Goal: Task Accomplishment & Management: Complete application form

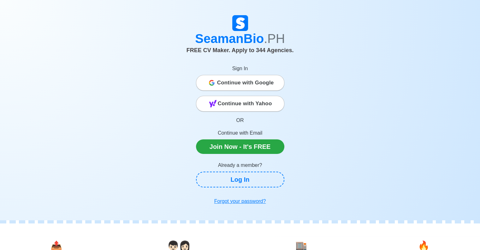
click at [212, 87] on div "Continue with Google" at bounding box center [240, 82] width 88 height 13
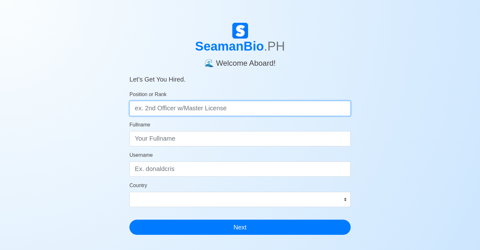
click at [248, 106] on input "Position or Rank" at bounding box center [239, 108] width 221 height 15
type input "CHIEF ENGINEER"
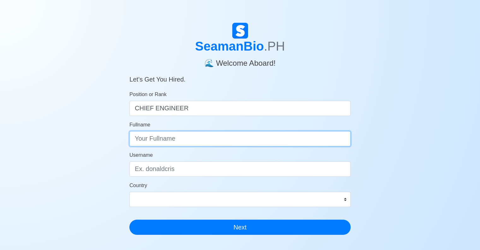
click at [233, 145] on input "Fullname" at bounding box center [239, 138] width 221 height 15
type input "STEPHEN P. CABAIS"
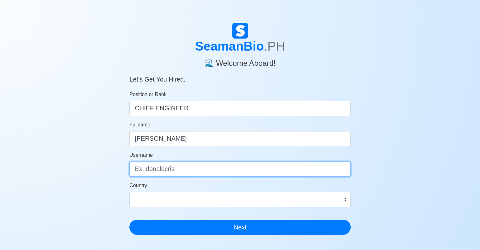
click at [200, 170] on input "Username" at bounding box center [239, 168] width 221 height 15
type input "stephen.cabais"
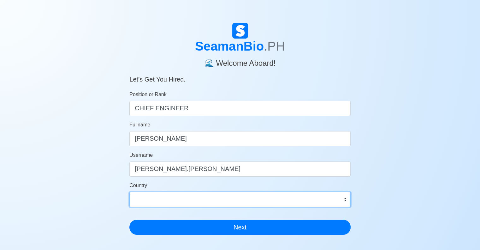
click at [189, 203] on select "Afghanistan Åland Islands Albania Algeria American Samoa Andorra Angola Anguill…" at bounding box center [239, 199] width 221 height 15
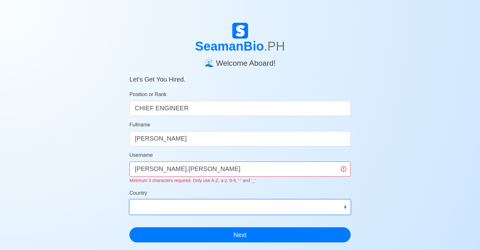
select select "PH"
click at [129, 199] on select "Afghanistan Åland Islands Albania Algeria American Samoa Andorra Angola Anguill…" at bounding box center [239, 206] width 221 height 15
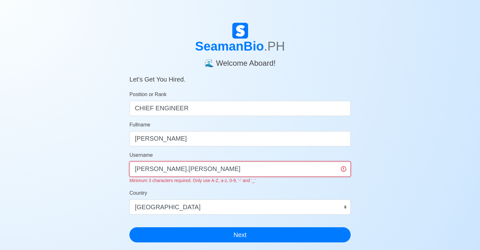
click at [132, 168] on input "stephen.cabais" at bounding box center [239, 168] width 221 height 15
click at [157, 170] on input "stephen.cabais" at bounding box center [239, 168] width 221 height 15
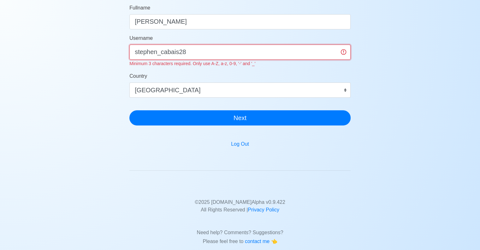
scroll to position [118, 0]
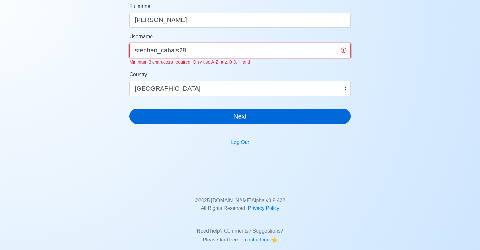
type input "stephen_cabais28"
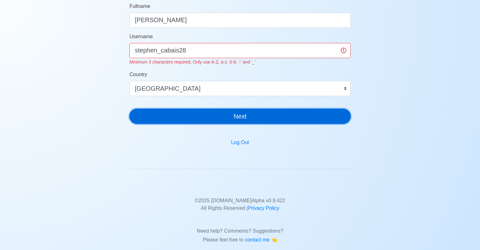
click at [267, 114] on button "Next" at bounding box center [239, 116] width 221 height 15
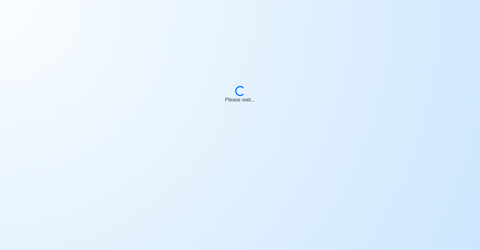
scroll to position [0, 0]
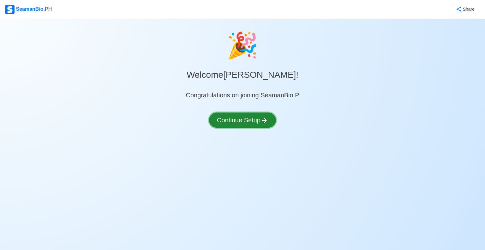
click at [249, 122] on button "Continue Setup" at bounding box center [242, 119] width 67 height 15
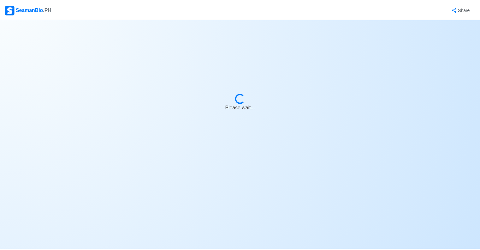
select select "Visible for Hiring"
select select "PH"
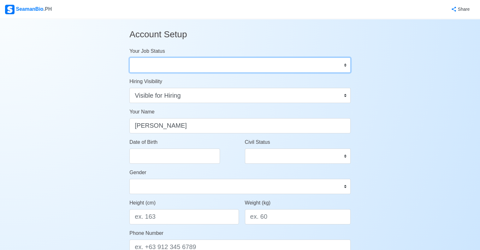
click at [192, 64] on select "Onboard Actively Looking for Job Not Looking for Job" at bounding box center [239, 64] width 221 height 15
select select "Actively Looking for Job"
click at [129, 57] on select "Onboard Actively Looking for Job Not Looking for Job" at bounding box center [239, 64] width 221 height 15
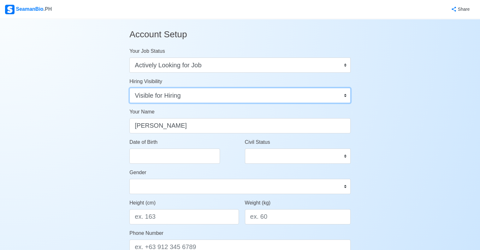
click at [190, 93] on select "Visible for Hiring Not Visible for Hiring" at bounding box center [239, 95] width 221 height 15
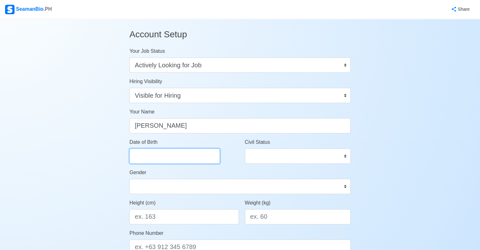
select select "****"
select select "*********"
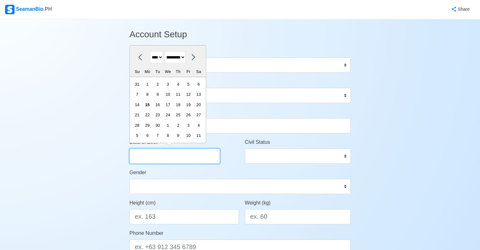
click at [140, 156] on input "Date of Birth" at bounding box center [174, 155] width 91 height 15
type input "28"
select select "********"
type input "2"
type input "s"
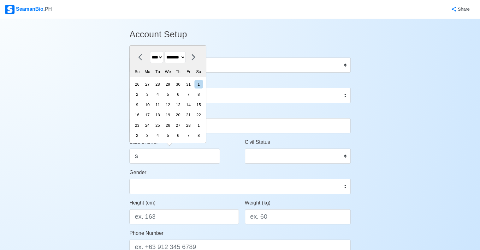
click at [159, 57] on select "**** **** **** **** **** **** **** **** **** **** **** **** **** **** **** ****…" at bounding box center [156, 57] width 13 height 12
select select "****"
click at [150, 51] on select "**** **** **** **** **** **** **** **** **** **** **** **** **** **** **** ****…" at bounding box center [156, 57] width 13 height 12
click at [177, 60] on select "******* ******** ***** ***** *** **** **** ****** ********* ******* ******** **…" at bounding box center [175, 57] width 21 height 12
select select "*********"
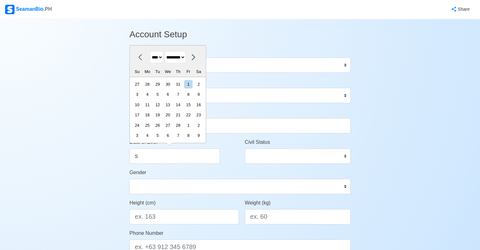
click at [167, 51] on select "******* ******** ***** ***** *** **** **** ****** ********* ******* ******** **…" at bounding box center [175, 57] width 21 height 12
click at [203, 116] on div "28" at bounding box center [199, 115] width 9 height 9
type input "09/28/1963"
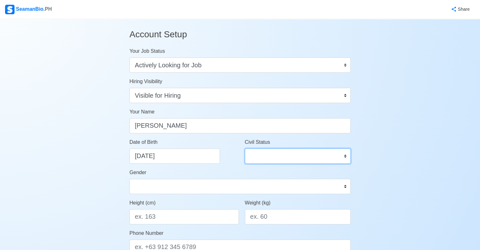
click at [255, 150] on select "Single Married Widowed Separated" at bounding box center [298, 155] width 106 height 15
select select "Single"
click at [245, 148] on select "Single Married Widowed Separated" at bounding box center [298, 155] width 106 height 15
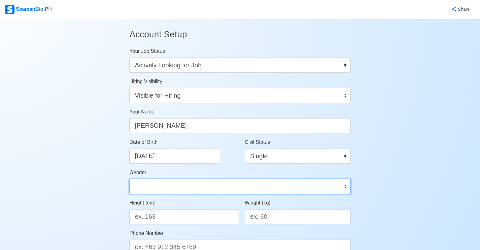
click at [141, 186] on select "Male Female" at bounding box center [239, 186] width 221 height 15
select select "[DEMOGRAPHIC_DATA]"
click at [129, 179] on select "Male Female" at bounding box center [239, 186] width 221 height 15
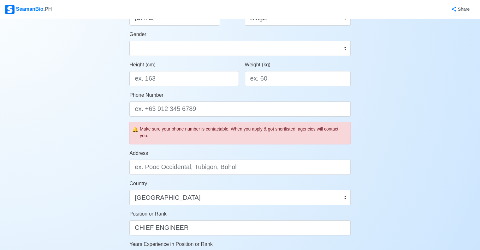
scroll to position [140, 0]
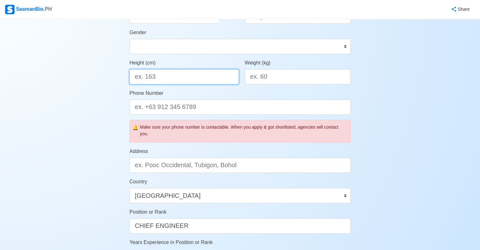
drag, startPoint x: 156, startPoint y: 76, endPoint x: 149, endPoint y: 75, distance: 6.7
click at [149, 75] on input "Height (cm)" at bounding box center [183, 76] width 109 height 15
type input "170"
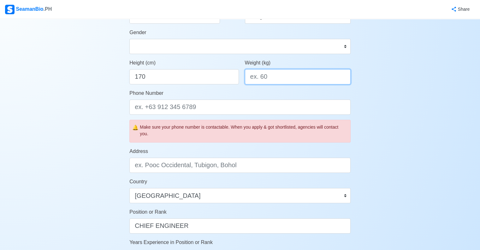
click at [261, 73] on input "Weight (kg)" at bounding box center [298, 76] width 106 height 15
click at [261, 73] on input "7" at bounding box center [298, 76] width 106 height 15
type input "75"
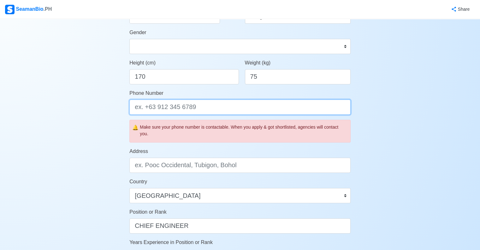
click at [140, 106] on input "Phone Number" at bounding box center [239, 106] width 221 height 15
type input "[PHONE_NUMBER]"
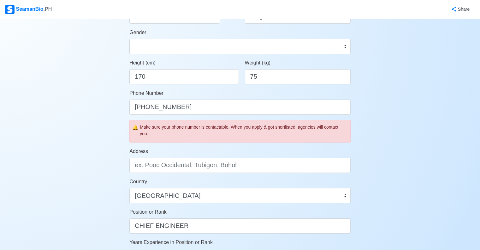
click at [88, 125] on div "Account Setup Your Job Status Onboard Actively Looking for Job Not Looking for …" at bounding box center [240, 155] width 480 height 553
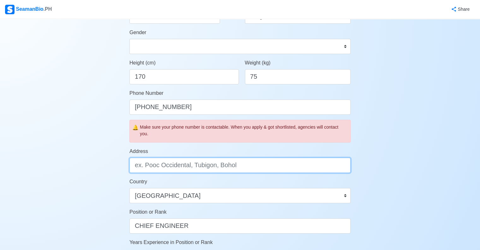
click at [175, 166] on input "Address" at bounding box center [239, 165] width 221 height 15
type input "BLK [STREET_ADDRESS][PERSON_NAME] LA MESETA SUBDIVISION, THE [GEOGRAPHIC_DATA] …"
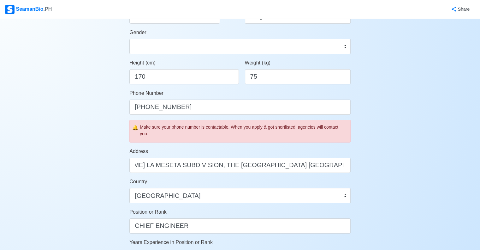
scroll to position [0, 0]
click at [61, 173] on div "Account Setup Your Job Status Onboard Actively Looking for Job Not Looking for …" at bounding box center [240, 155] width 480 height 553
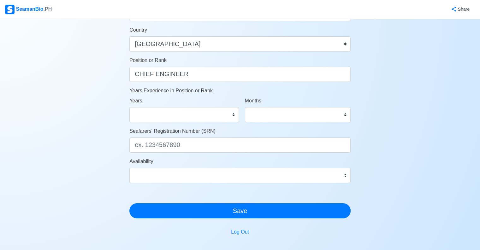
scroll to position [304, 0]
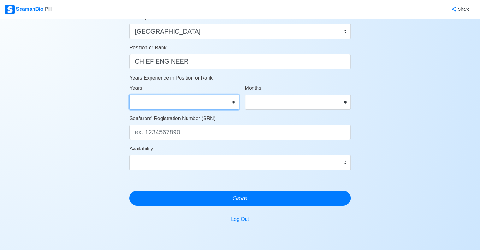
click at [146, 102] on select "0 1 2 3 4 5 6 7 8 9 10 11 12 13 14 15 16 17 18 19 20 21 22 23 24 25 26 27 28 29…" at bounding box center [183, 101] width 109 height 15
select select "18"
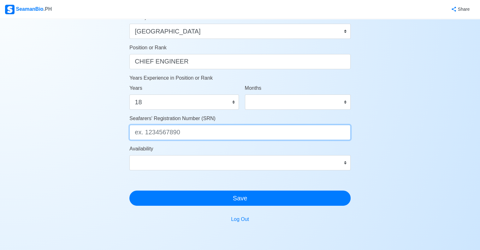
click at [148, 136] on input "Seafarers' Registration Number (SRN)" at bounding box center [239, 132] width 221 height 15
paste input "6309280007"
type input "6309280007"
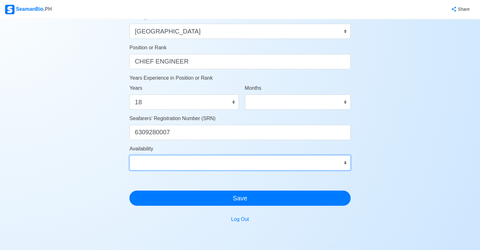
click at [186, 159] on select "Immediate Oct 2025 Nov 2025 Dec 2025 Jan 2026 Feb 2026 Mar 2026 Apr 2026 May 20…" at bounding box center [239, 162] width 221 height 15
select select "4102416000000"
click at [129, 155] on select "Immediate Oct 2025 Nov 2025 Dec 2025 Jan 2026 Feb 2026 Mar 2026 Apr 2026 May 20…" at bounding box center [239, 162] width 221 height 15
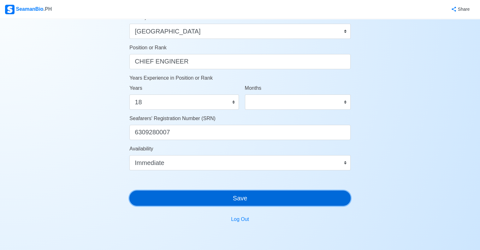
click at [203, 197] on button "Save" at bounding box center [239, 197] width 221 height 15
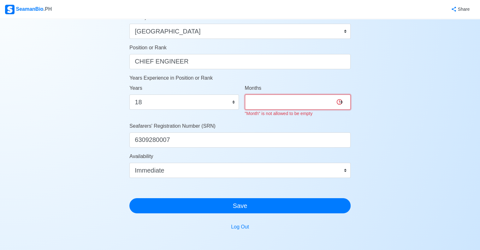
click at [271, 98] on select "0 1 2 3 4 5 6 7 8 9 10 11" at bounding box center [298, 101] width 106 height 15
select select "0"
click at [245, 94] on select "0 1 2 3 4 5 6 7 8 9 10 11" at bounding box center [298, 101] width 106 height 15
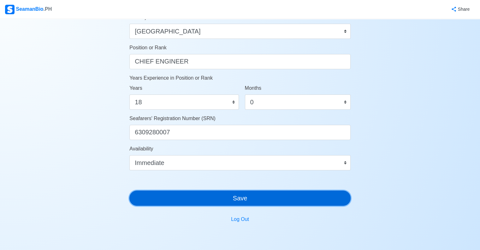
click at [257, 204] on button "Save" at bounding box center [239, 197] width 221 height 15
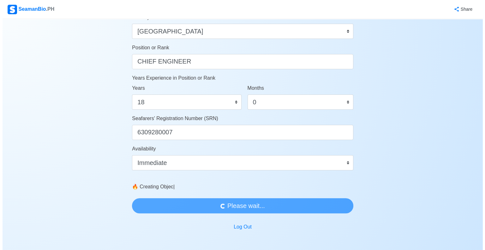
scroll to position [0, 0]
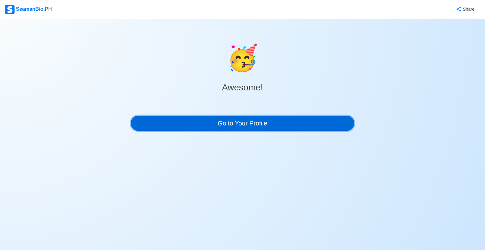
click at [260, 123] on link "Go to Your Profile" at bounding box center [243, 123] width 224 height 15
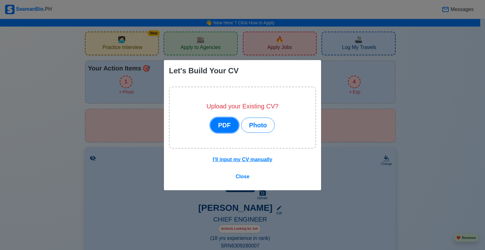
click at [217, 119] on button "PDF" at bounding box center [224, 124] width 28 height 15
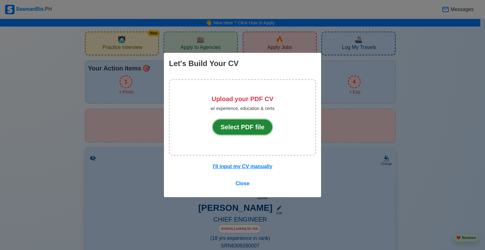
click at [238, 125] on button "Select PDF file" at bounding box center [243, 126] width 60 height 15
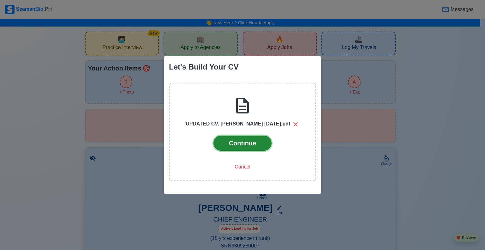
click at [255, 145] on button "Continue" at bounding box center [243, 142] width 58 height 15
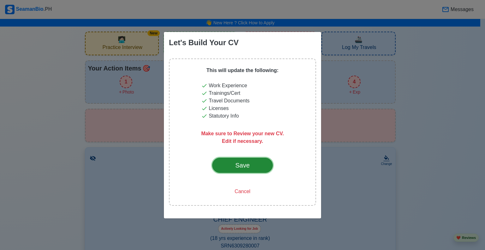
click at [248, 165] on div "Save" at bounding box center [243, 164] width 30 height 9
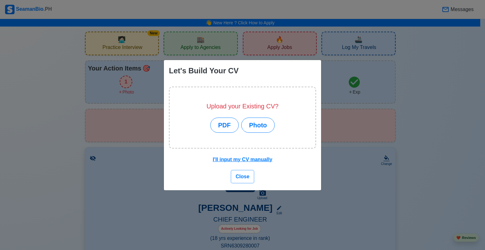
click at [241, 178] on span "Close" at bounding box center [243, 176] width 14 height 5
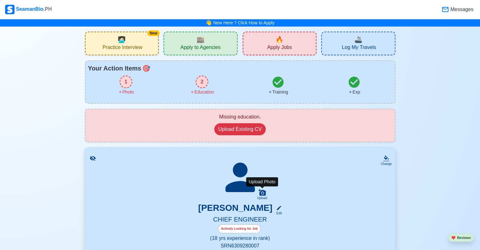
click at [265, 194] on icon at bounding box center [262, 192] width 7 height 7
click at [0, 0] on input "Upload" at bounding box center [0, 0] width 0 height 0
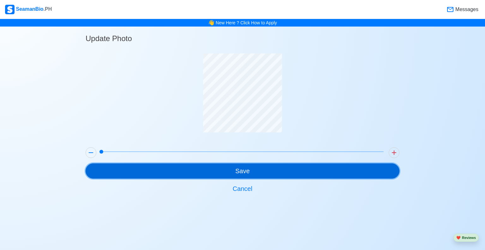
click at [252, 171] on button "Save" at bounding box center [243, 170] width 314 height 15
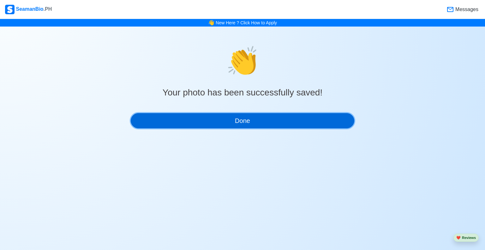
click at [224, 123] on button "Done" at bounding box center [243, 120] width 224 height 15
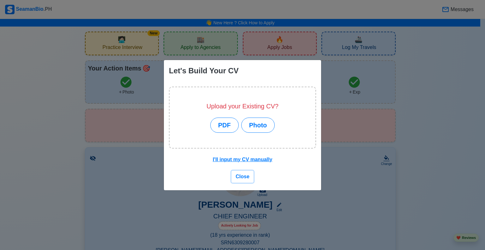
click at [243, 178] on span "Close" at bounding box center [243, 176] width 14 height 5
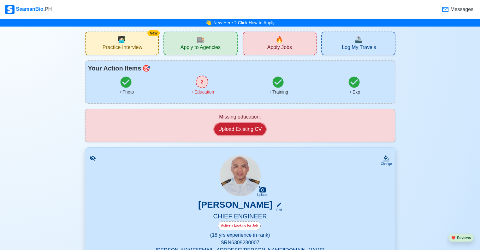
click at [232, 127] on button "Upload Existing CV" at bounding box center [240, 129] width 52 height 12
click at [244, 130] on button "Upload Existing CV" at bounding box center [240, 129] width 52 height 12
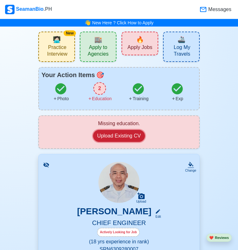
click at [125, 137] on button "Upload Existing CV" at bounding box center [119, 136] width 52 height 12
click at [130, 135] on button "Upload Existing CV" at bounding box center [119, 136] width 52 height 12
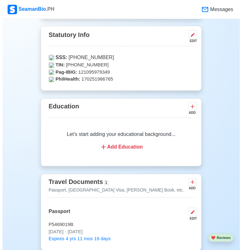
scroll to position [486, 0]
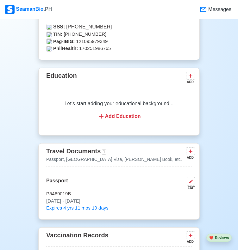
click at [121, 112] on div "Add Education" at bounding box center [119, 116] width 130 height 8
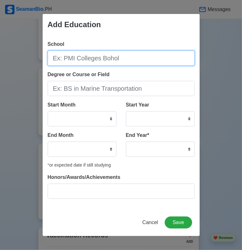
click at [100, 55] on input "School" at bounding box center [121, 58] width 147 height 15
type input "AGRO INDUSTRIAL FOUNDATION INC."
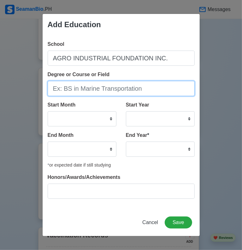
click at [75, 90] on input "Degree or Course or Field" at bounding box center [121, 88] width 147 height 15
type input "ASSOCIATE IN MARINE ENGINEERING"
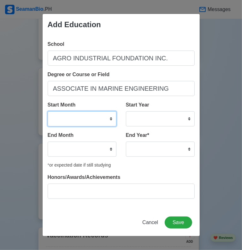
click at [57, 118] on select "January February March April May June July August September October November De…" at bounding box center [82, 118] width 69 height 15
select select "June"
click at [48, 111] on select "January February March April May June July August September October November De…" at bounding box center [82, 118] width 69 height 15
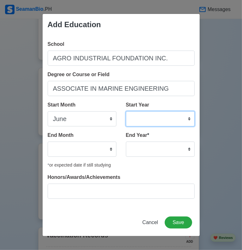
click at [153, 121] on select "2025 2024 2023 2022 2021 2020 2019 2018 2017 2016 2015 2014 2013 2012 2011 2010…" at bounding box center [160, 118] width 69 height 15
select select "1980"
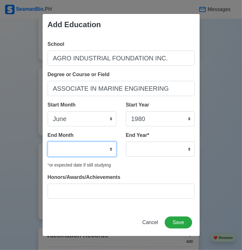
click at [82, 149] on select "January February March April May June July August September October November De…" at bounding box center [82, 148] width 69 height 15
select select "April"
click at [48, 141] on select "January February March April May June July August September October November De…" at bounding box center [82, 148] width 69 height 15
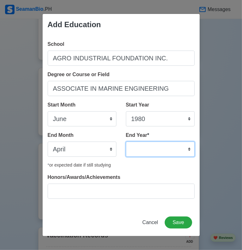
click at [163, 146] on select "2035 2034 2033 2032 2031 2030 2029 2028 2027 2026 2025 2024 2023 2022 2021 2020…" at bounding box center [160, 148] width 69 height 15
select select "1982"
click at [126, 141] on select "2035 2034 2033 2032 2031 2030 2029 2028 2027 2026 2025 2024 2023 2022 2021 2020…" at bounding box center [160, 148] width 69 height 15
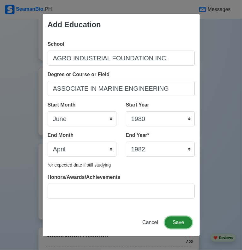
click at [187, 225] on button "Save" at bounding box center [178, 222] width 27 height 12
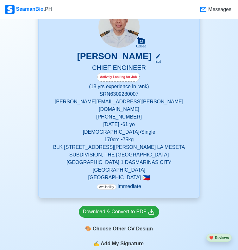
scroll to position [0, 0]
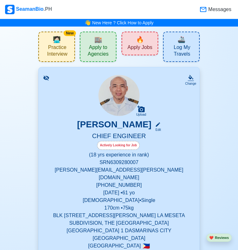
click at [63, 47] on span "Practice Interview" at bounding box center [57, 51] width 32 height 15
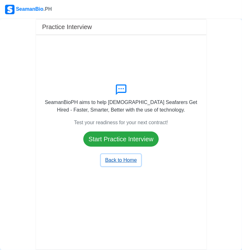
click at [128, 158] on button "Back to Home" at bounding box center [121, 160] width 40 height 12
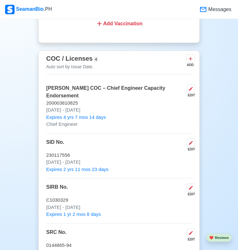
scroll to position [638, 0]
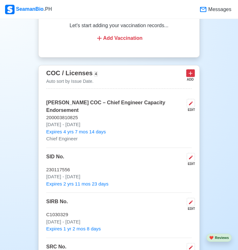
click at [191, 70] on icon at bounding box center [190, 73] width 6 height 6
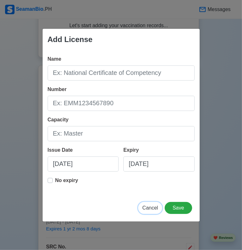
click at [152, 212] on button "Cancel" at bounding box center [150, 208] width 24 height 12
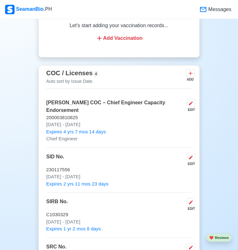
click at [164, 128] on p "Expires 4 yrs 7 mos 14 days" at bounding box center [118, 131] width 145 height 7
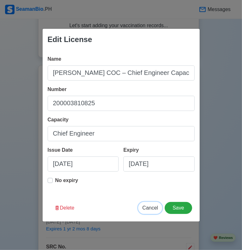
click at [154, 208] on span "Cancel" at bounding box center [150, 207] width 16 height 5
type input "[DATE]"
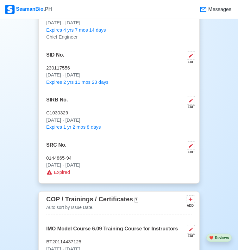
scroll to position [739, 0]
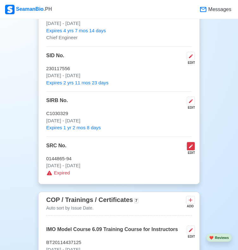
click at [190, 144] on icon at bounding box center [190, 146] width 5 height 5
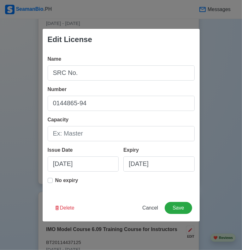
click at [47, 180] on div "Name SRC No. Number 0144865-94 Capacity Issue Date [DATE] Expiry [DATE] No expi…" at bounding box center [121, 122] width 157 height 144
click at [55, 182] on label "No expiry" at bounding box center [66, 183] width 23 height 13
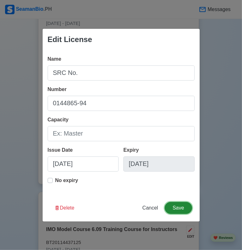
click at [174, 203] on button "Save" at bounding box center [178, 208] width 27 height 12
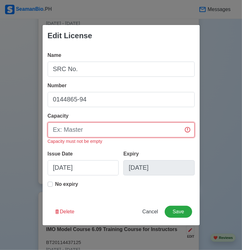
click at [91, 135] on input "Capacity" at bounding box center [121, 129] width 147 height 15
type input "CHIEF ENGINEER"
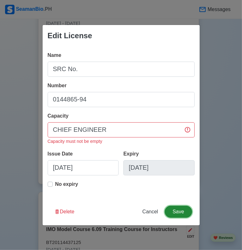
click at [177, 213] on button "Save" at bounding box center [178, 212] width 27 height 12
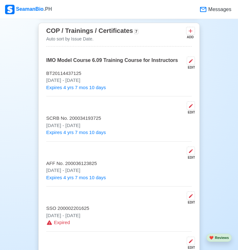
scroll to position [916, 0]
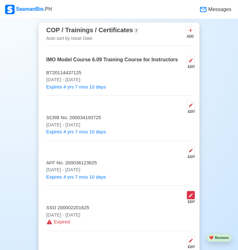
click at [189, 193] on icon at bounding box center [191, 195] width 4 height 4
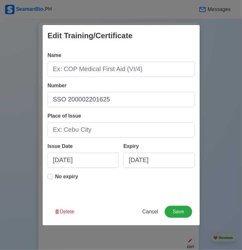
click at [55, 177] on label "No expiry" at bounding box center [66, 179] width 23 height 13
type input "[DATE]"
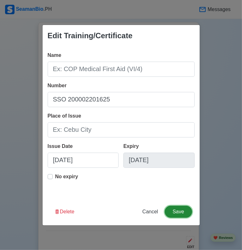
click at [173, 210] on button "Save" at bounding box center [178, 212] width 27 height 12
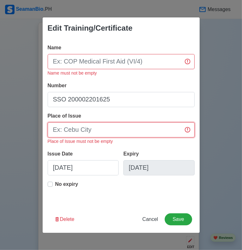
click at [125, 127] on input "Place of Issue" at bounding box center [121, 129] width 147 height 15
type input "[GEOGRAPHIC_DATA]"
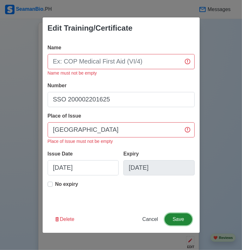
click at [178, 222] on button "Save" at bounding box center [178, 219] width 27 height 12
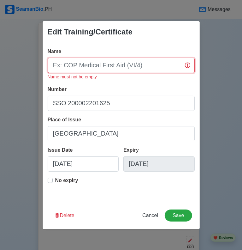
click at [106, 65] on input "Name" at bounding box center [121, 65] width 147 height 15
type input "SHIP SAFETY OFFICER"
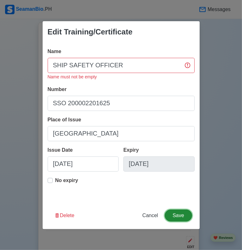
click at [179, 217] on button "Save" at bounding box center [178, 215] width 27 height 12
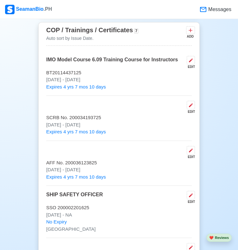
click at [27, 195] on div "New 🧑🏻‍💻 Practice Interview 🏬 Apply to Agencies 🔥 Apply Jobs 🚢 Log My Travels C…" at bounding box center [119, 99] width 238 height 1976
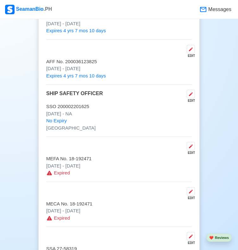
scroll to position [1029, 0]
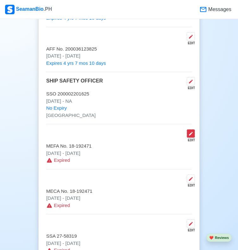
click at [190, 129] on button at bounding box center [190, 133] width 8 height 9
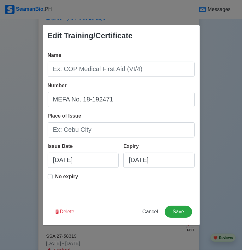
click at [55, 176] on label "No expiry" at bounding box center [66, 179] width 23 height 13
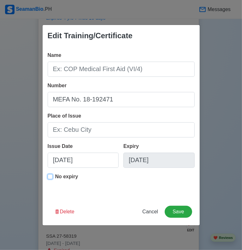
type input "[DATE]"
click at [176, 212] on button "Save" at bounding box center [178, 212] width 27 height 12
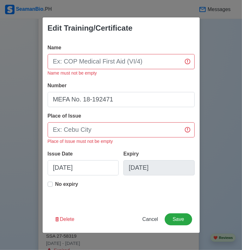
click at [82, 121] on div "Place of Issue Place of Issue must not be empty" at bounding box center [121, 128] width 147 height 33
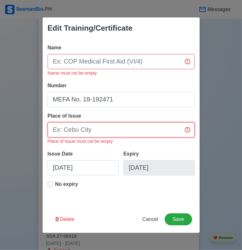
click at [80, 129] on input "Place of Issue" at bounding box center [121, 129] width 147 height 15
type input "[GEOGRAPHIC_DATA]"
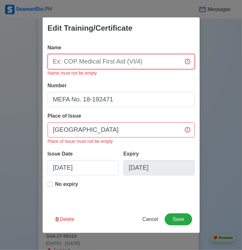
click at [51, 62] on input "Name" at bounding box center [121, 61] width 147 height 15
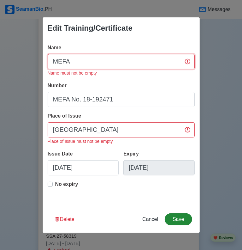
type input "MEFA"
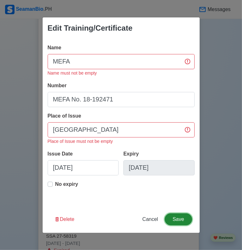
click at [173, 217] on button "Save" at bounding box center [178, 219] width 27 height 12
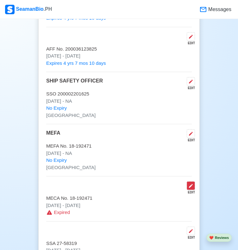
click at [189, 183] on icon at bounding box center [190, 185] width 5 height 5
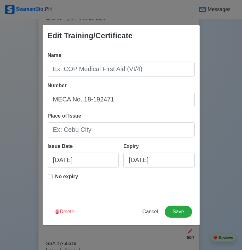
click at [55, 176] on label "No expiry" at bounding box center [66, 179] width 23 height 13
type input "[DATE]"
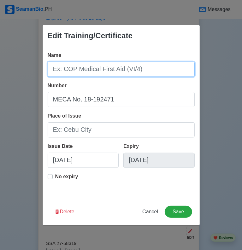
click at [72, 69] on input "Name" at bounding box center [121, 69] width 147 height 15
type input "MECA"
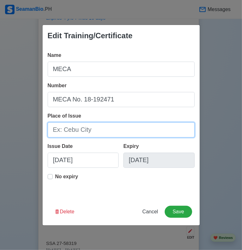
click at [87, 132] on input "Place of Issue" at bounding box center [121, 129] width 147 height 15
type input "[GEOGRAPHIC_DATA]"
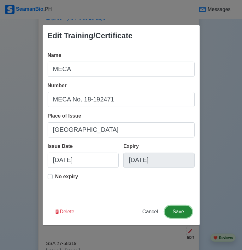
click at [175, 212] on button "Save" at bounding box center [178, 212] width 27 height 12
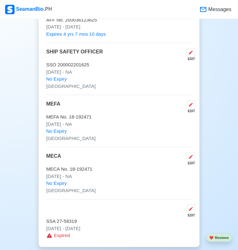
scroll to position [1067, 0]
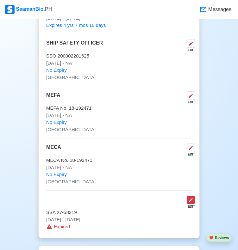
click at [191, 197] on icon at bounding box center [190, 199] width 5 height 5
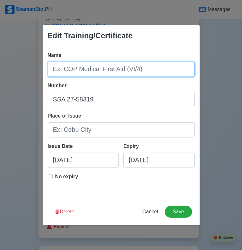
click at [70, 75] on input "Name" at bounding box center [121, 69] width 147 height 15
type input "SSA"
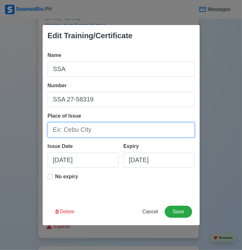
click at [72, 127] on input "Place of Issue" at bounding box center [121, 129] width 147 height 15
type input "[GEOGRAPHIC_DATA]"
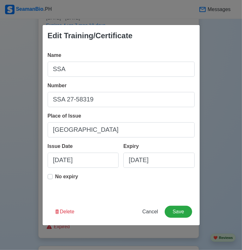
click at [55, 176] on label "No expiry" at bounding box center [66, 179] width 23 height 13
type input "[DATE]"
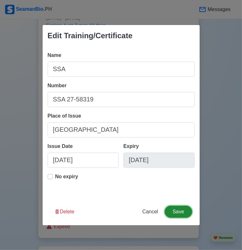
click at [185, 213] on button "Save" at bounding box center [178, 212] width 27 height 12
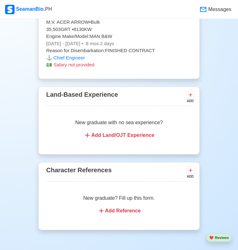
scroll to position [1665, 0]
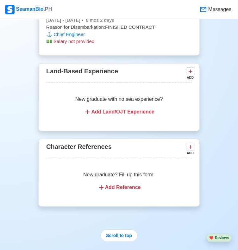
click at [122, 184] on div "Add Reference" at bounding box center [119, 188] width 130 height 8
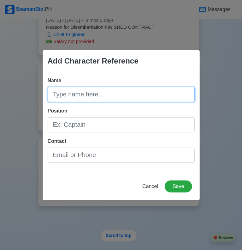
click at [81, 96] on input "Name" at bounding box center [121, 94] width 147 height 15
type input "P"
type input "PROF. SCHEDAR [PERSON_NAME]"
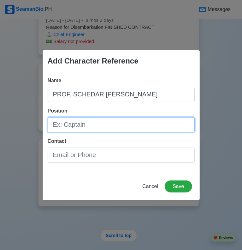
click at [72, 122] on input "Position" at bounding box center [121, 124] width 147 height 15
type input "PROFESSOR"
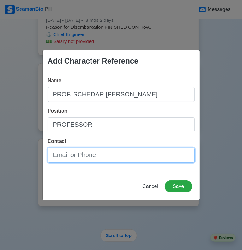
click at [74, 152] on input "Contact" at bounding box center [121, 154] width 147 height 15
type input "09175714884"
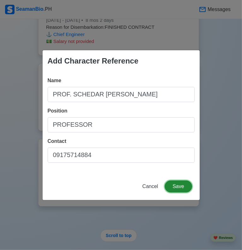
click at [177, 190] on button "Save" at bounding box center [178, 186] width 27 height 12
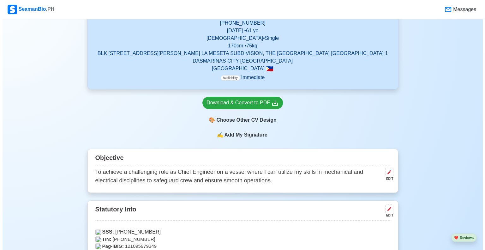
scroll to position [150, 0]
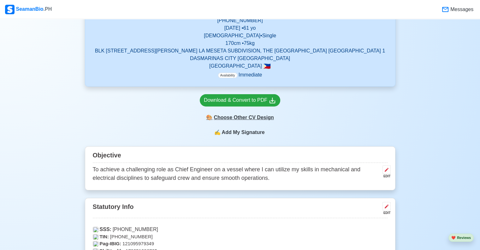
click at [252, 111] on div "🎨 Choose Other CV Design" at bounding box center [240, 117] width 81 height 12
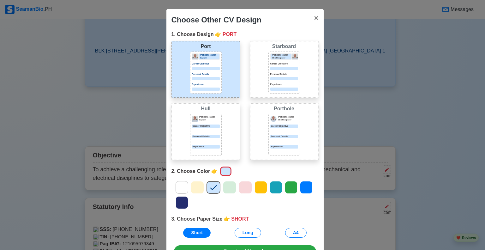
click at [230, 187] on icon at bounding box center [229, 187] width 9 height 9
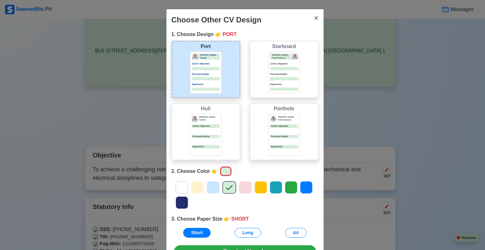
click at [274, 188] on icon at bounding box center [275, 187] width 9 height 9
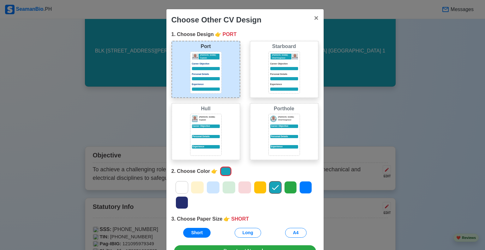
click at [210, 188] on icon at bounding box center [213, 187] width 7 height 5
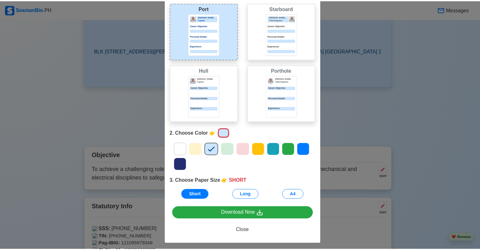
scroll to position [40, 0]
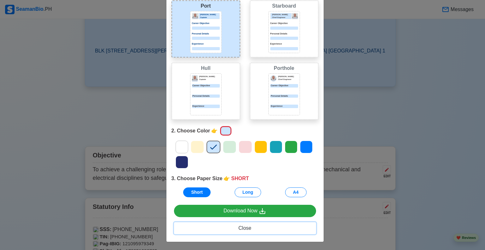
click at [242, 226] on span "Close" at bounding box center [244, 227] width 13 height 5
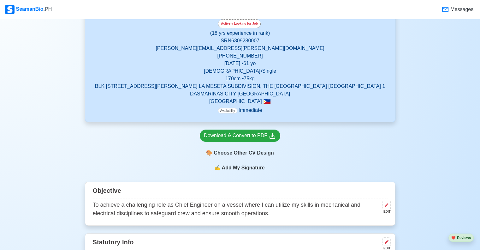
scroll to position [0, 0]
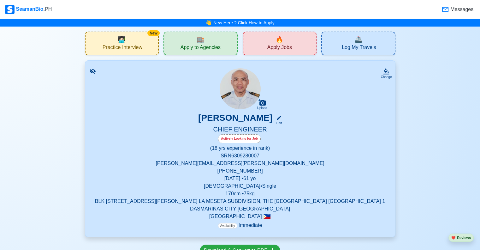
click at [271, 40] on div "🔥 Apply Jobs" at bounding box center [280, 44] width 74 height 24
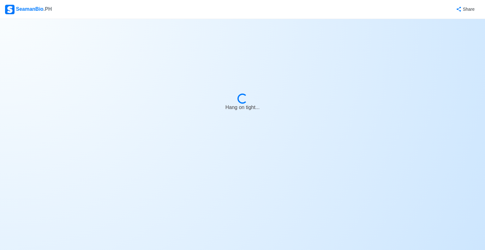
select select "Chief Engineer"
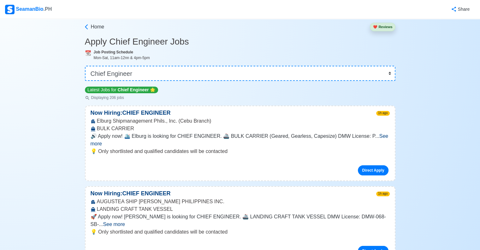
scroll to position [13, 0]
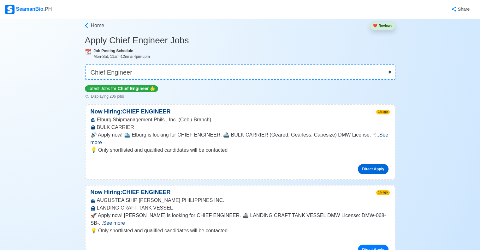
click at [365, 164] on link "Direct Apply" at bounding box center [373, 169] width 30 height 10
click at [377, 135] on span "See more" at bounding box center [240, 138] width 298 height 13
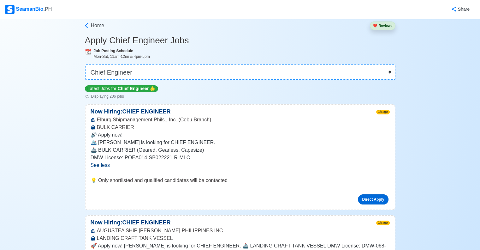
click at [373, 199] on link "Direct Apply" at bounding box center [373, 199] width 30 height 10
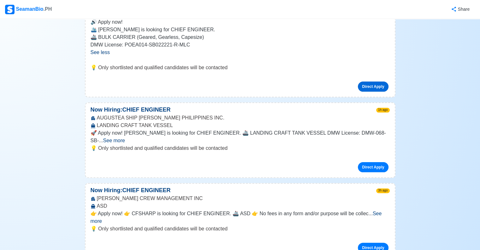
scroll to position [126, 0]
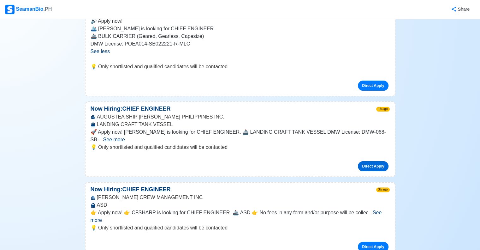
click at [380, 161] on link "Direct Apply" at bounding box center [373, 166] width 30 height 10
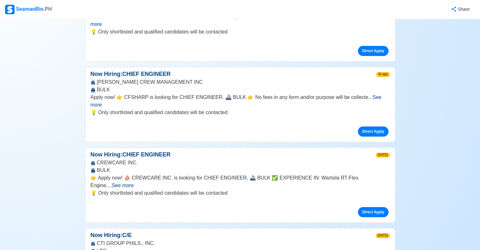
scroll to position [341, 0]
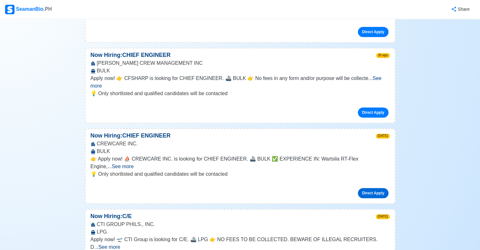
click at [370, 188] on link "Direct Apply" at bounding box center [373, 193] width 30 height 10
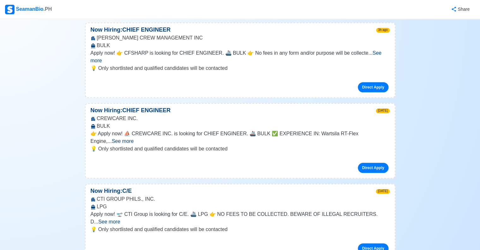
scroll to position [379, 0]
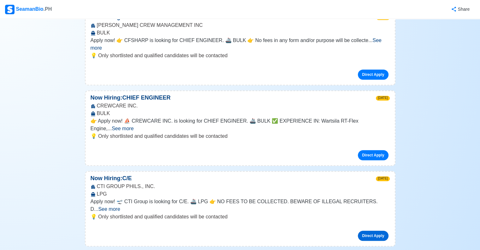
click at [363, 231] on link "Direct Apply" at bounding box center [373, 236] width 30 height 10
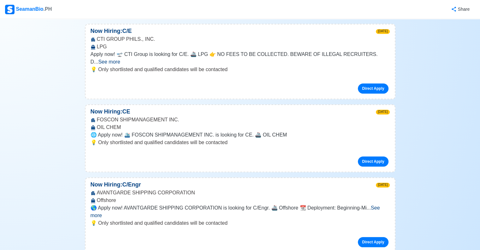
scroll to position [531, 0]
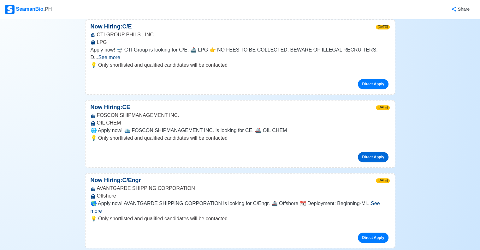
click at [375, 152] on link "Direct Apply" at bounding box center [373, 157] width 30 height 10
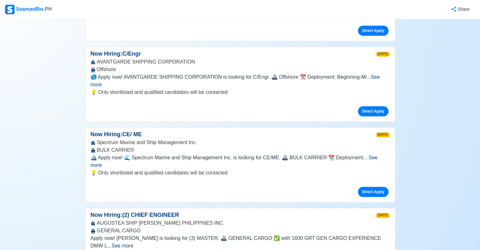
scroll to position [670, 0]
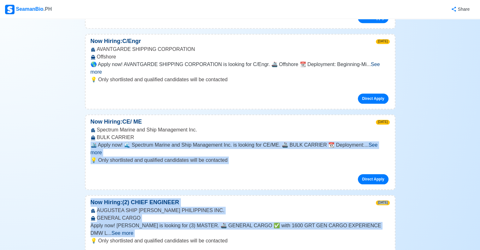
drag, startPoint x: 31, startPoint y: 173, endPoint x: 273, endPoint y: 90, distance: 255.9
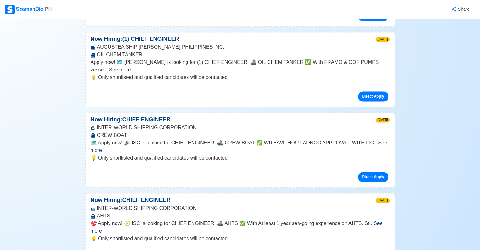
scroll to position [926, 0]
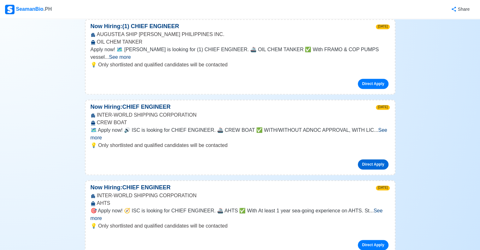
click at [370, 159] on link "Direct Apply" at bounding box center [373, 164] width 30 height 10
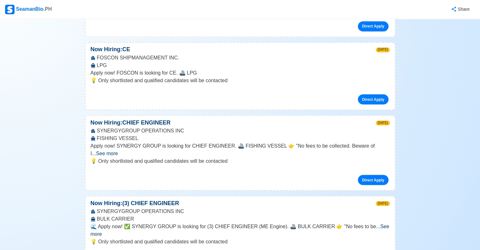
click at [370, 175] on link "Direct Apply" at bounding box center [373, 180] width 30 height 10
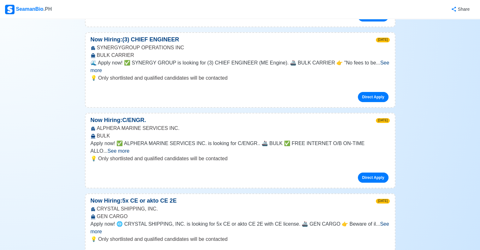
scroll to position [1309, 0]
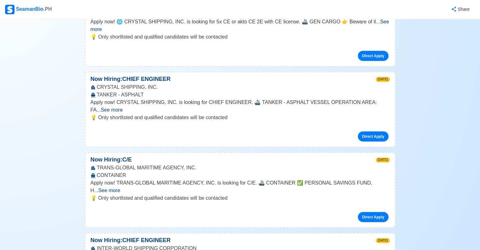
scroll to position [1511, 0]
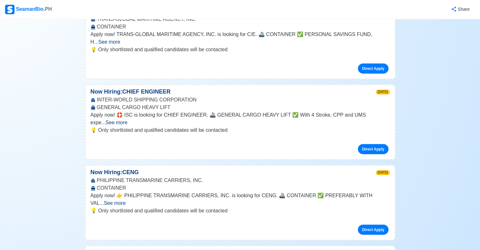
scroll to position [1675, 0]
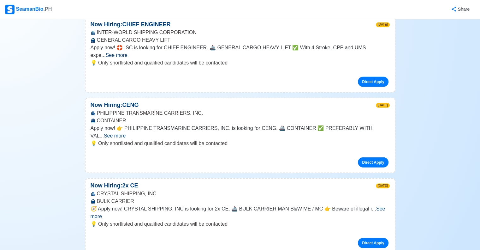
scroll to position [1738, 0]
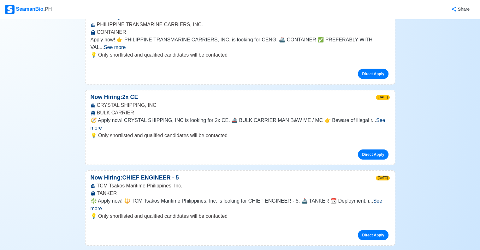
scroll to position [1827, 0]
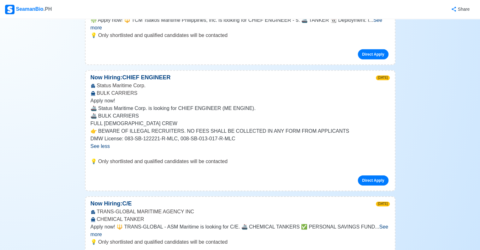
scroll to position [1982, 0]
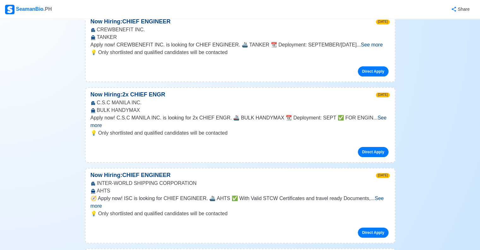
scroll to position [2491, 0]
